Goal: Transaction & Acquisition: Purchase product/service

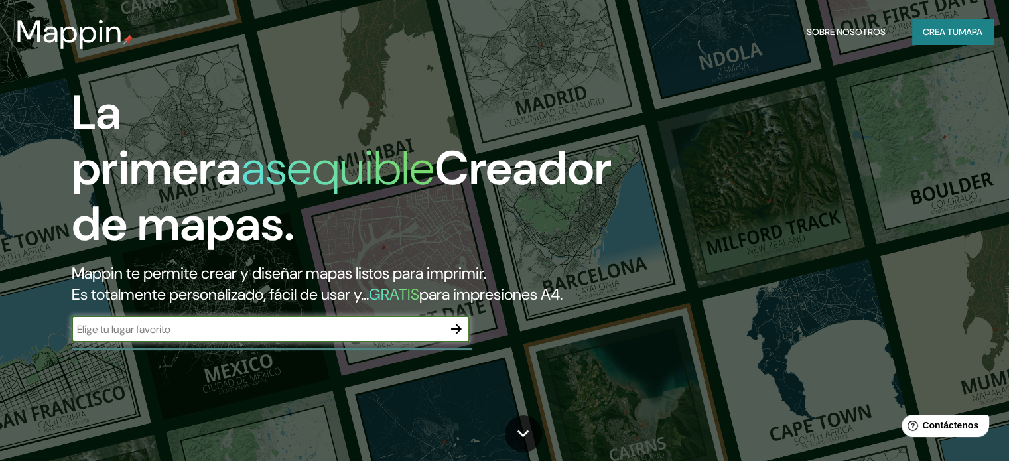
drag, startPoint x: 138, startPoint y: 192, endPoint x: 123, endPoint y: 184, distance: 16.6
click at [142, 337] on input "text" at bounding box center [258, 329] width 372 height 15
click at [537, 435] on link at bounding box center [523, 433] width 37 height 37
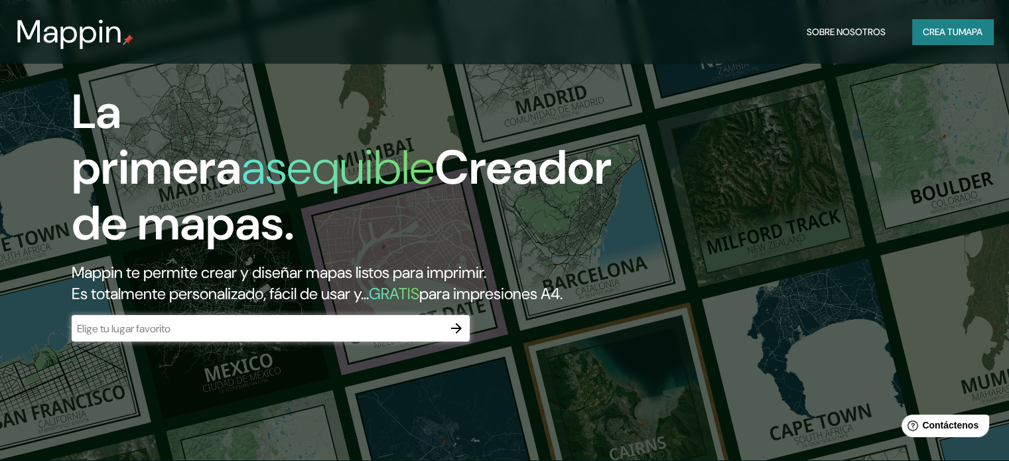
scroll to position [461, 0]
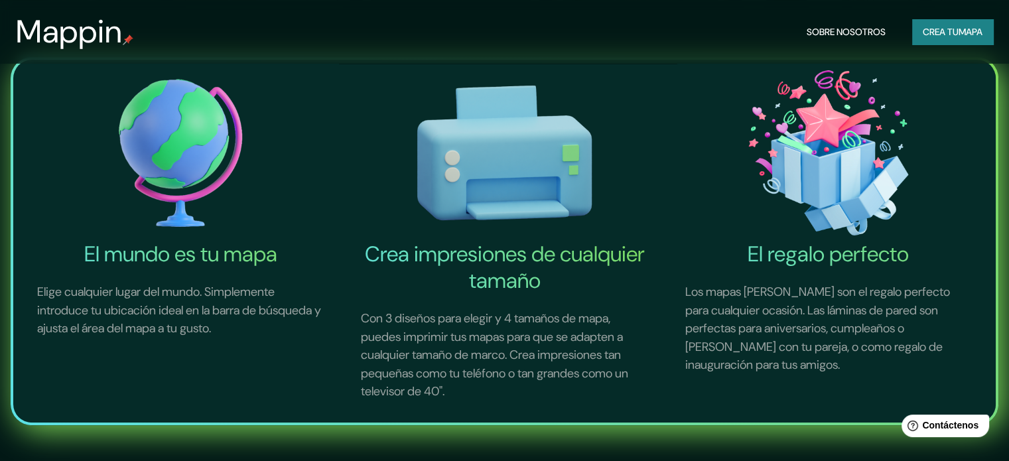
click at [537, 435] on div "El mundo es tu mapa Elige cualquier lugar del mundo. Simplemente introduce tu u…" at bounding box center [504, 241] width 1009 height 482
drag, startPoint x: 537, startPoint y: 435, endPoint x: 324, endPoint y: 196, distance: 319.6
click at [324, 196] on img at bounding box center [180, 153] width 319 height 177
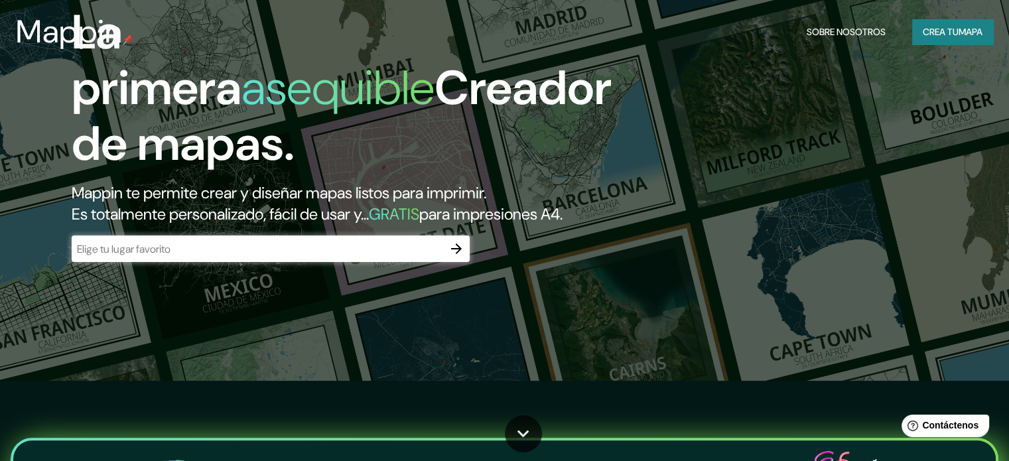
scroll to position [0, 0]
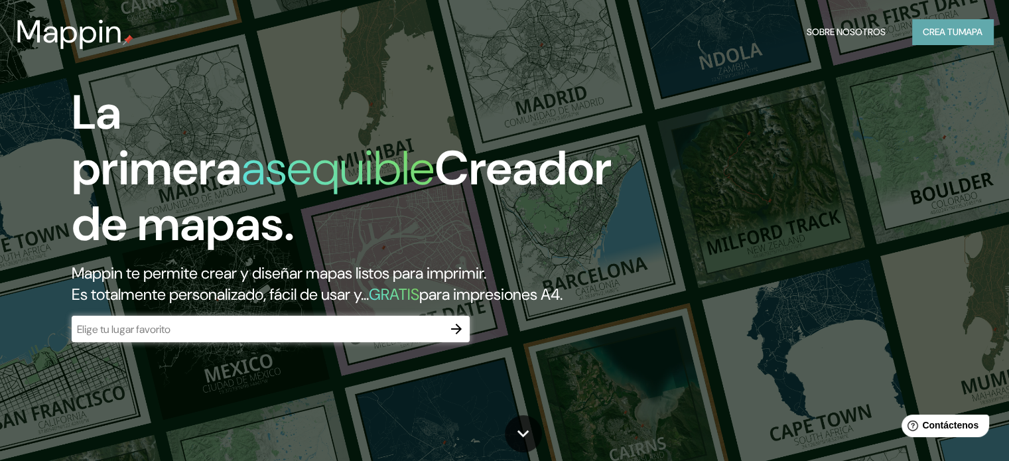
click at [946, 29] on font "Crea tu" at bounding box center [941, 32] width 36 height 12
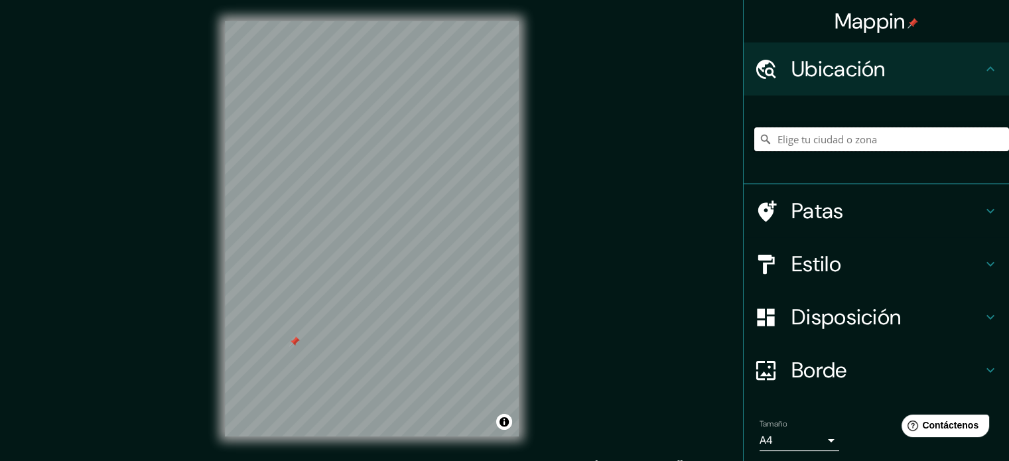
click at [794, 137] on input "Elige tu ciudad o zona" at bounding box center [881, 139] width 255 height 24
type input "1"
click at [584, 200] on div "Mappin Ubicación Patas Estilo Disposición Borde Elige un borde. Consejo : puede…" at bounding box center [504, 239] width 1009 height 479
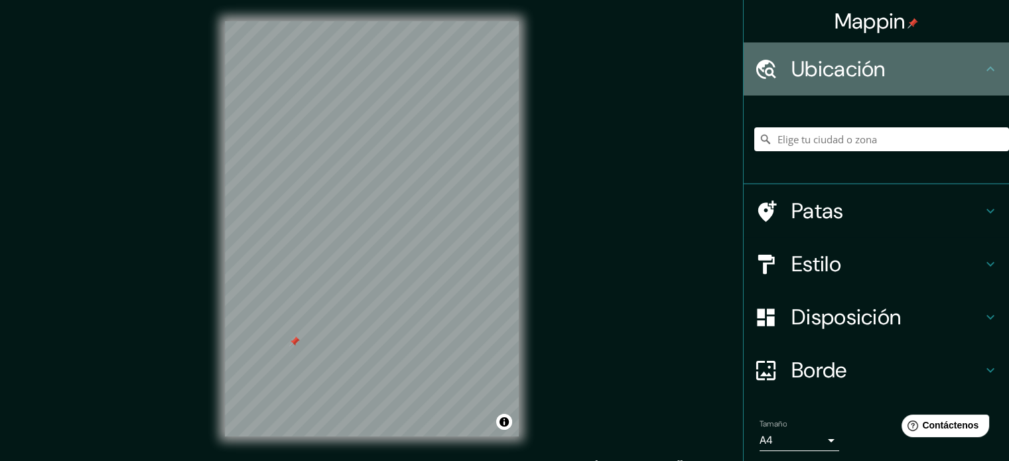
click at [983, 68] on icon at bounding box center [991, 69] width 16 height 16
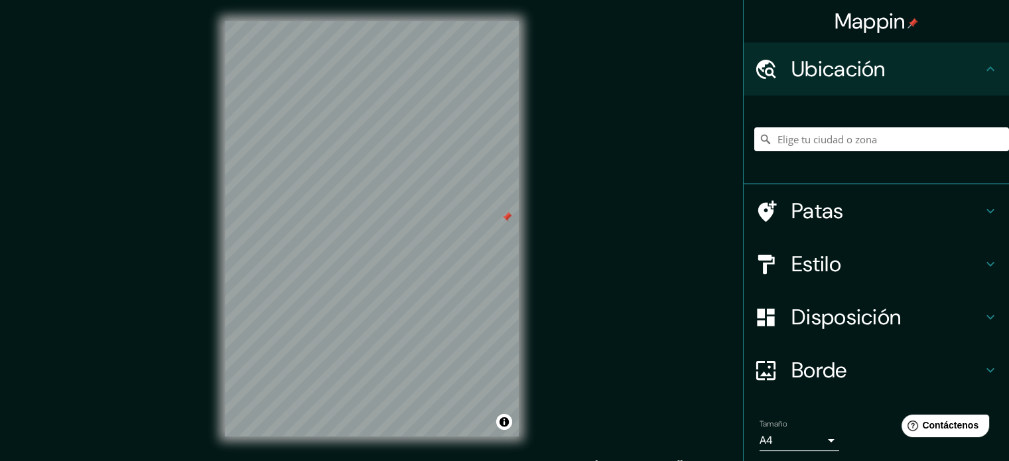
click at [542, 232] on div "Mappin Ubicación Patas Estilo Disposición Borde Elige un borde. Consejo : puede…" at bounding box center [504, 239] width 1009 height 479
click at [216, 58] on div "© Mapbox © OpenStreetMap Improve this map" at bounding box center [372, 229] width 336 height 458
click at [815, 135] on input "Elige tu ciudad o zona" at bounding box center [881, 139] width 255 height 24
paste input "[GEOGRAPHIC_DATA]"
type input "Noord, [GEOGRAPHIC_DATA], [GEOGRAPHIC_DATA], [GEOGRAPHIC_DATA]"
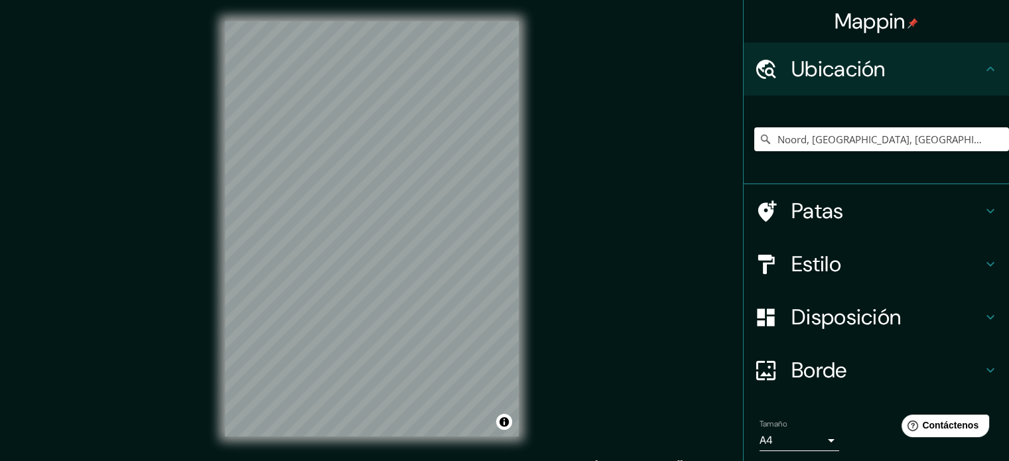
click at [983, 256] on icon at bounding box center [991, 264] width 16 height 16
click at [977, 265] on div "Estilo" at bounding box center [876, 264] width 265 height 53
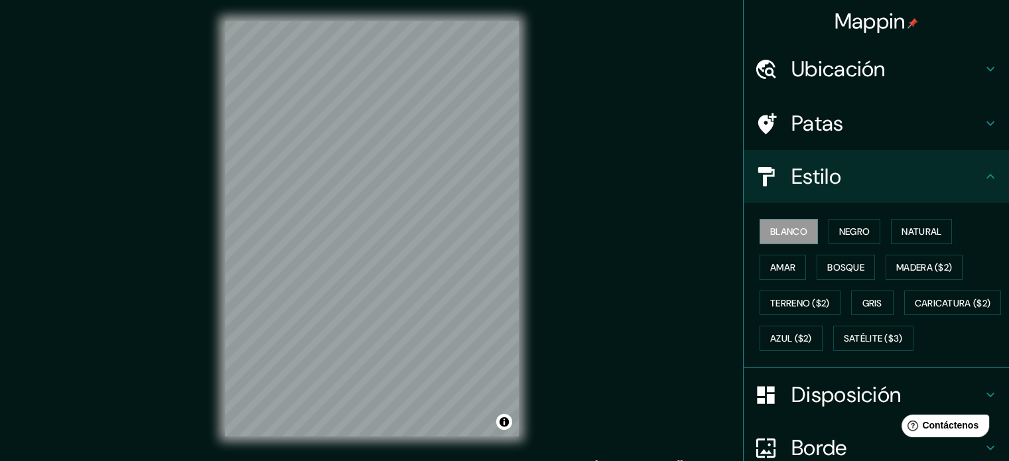
click at [807, 281] on div "Blanco Negro Natural Amar Bosque Madera ($2) Terreno ($2) Gris Caricatura ($2) …" at bounding box center [881, 285] width 255 height 143
click at [791, 299] on font "Terreno ($2)" at bounding box center [800, 303] width 60 height 12
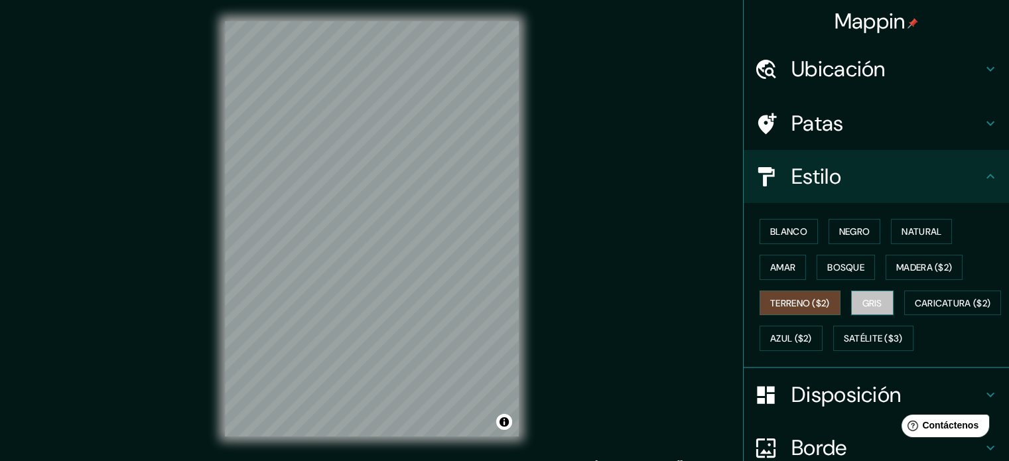
click at [875, 295] on font "Gris" at bounding box center [873, 303] width 20 height 17
